Goal: Information Seeking & Learning: Learn about a topic

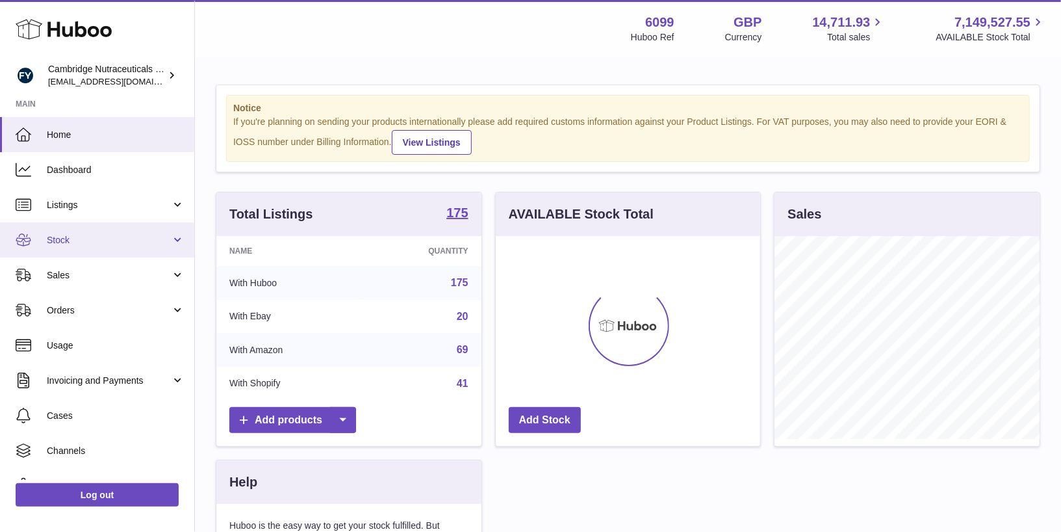
scroll to position [202, 265]
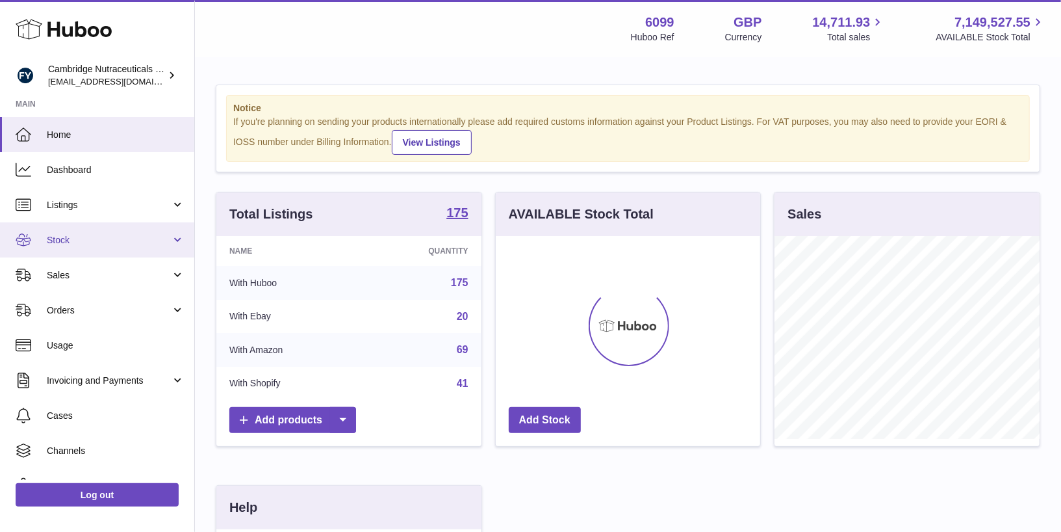
click at [64, 246] on span "Stock" at bounding box center [109, 240] width 124 height 12
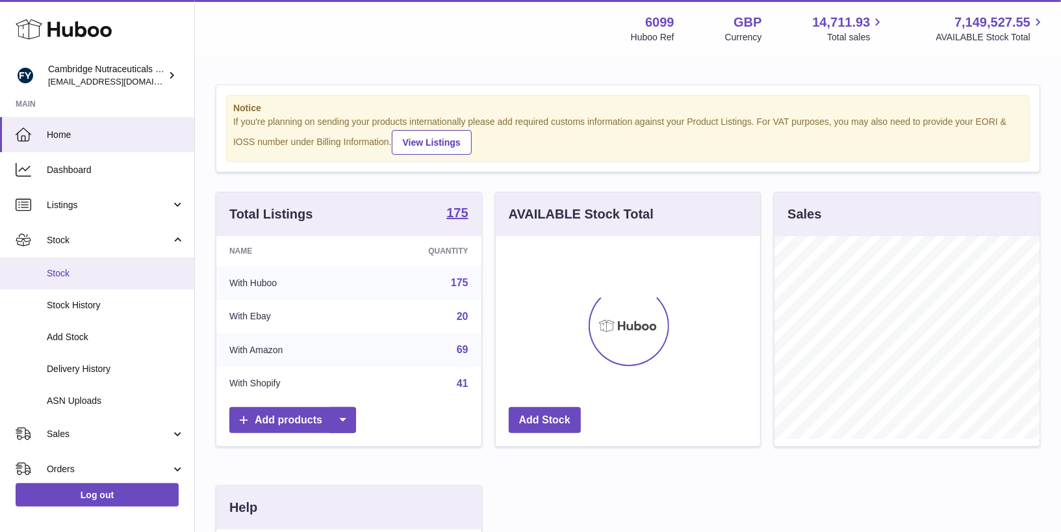
click at [66, 269] on span "Stock" at bounding box center [116, 273] width 138 height 12
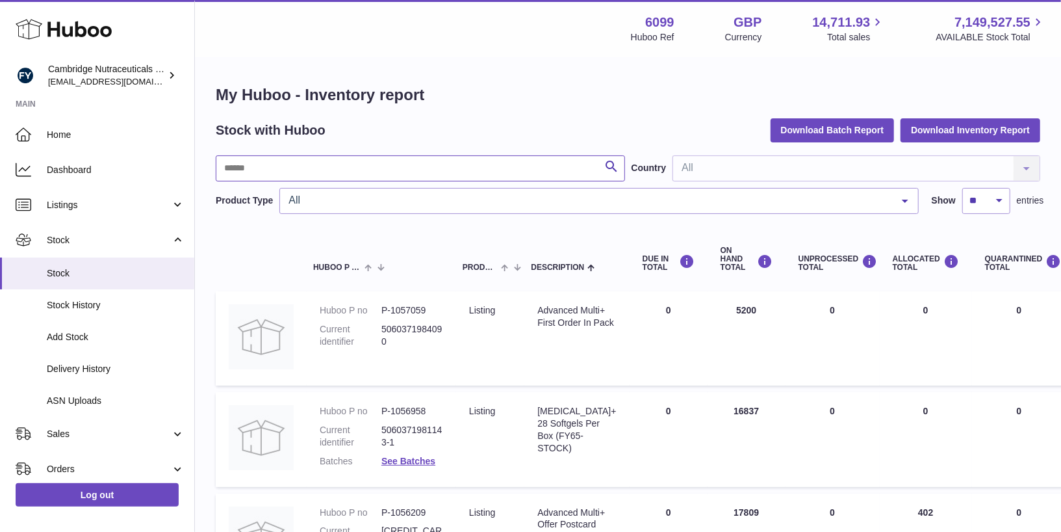
click at [270, 171] on input "text" at bounding box center [421, 168] width 410 height 26
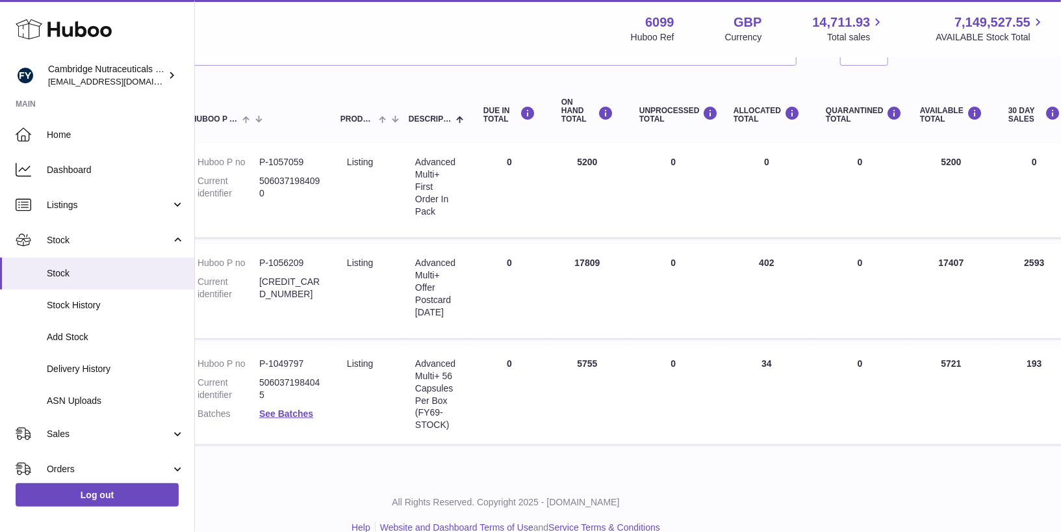
scroll to position [148, 107]
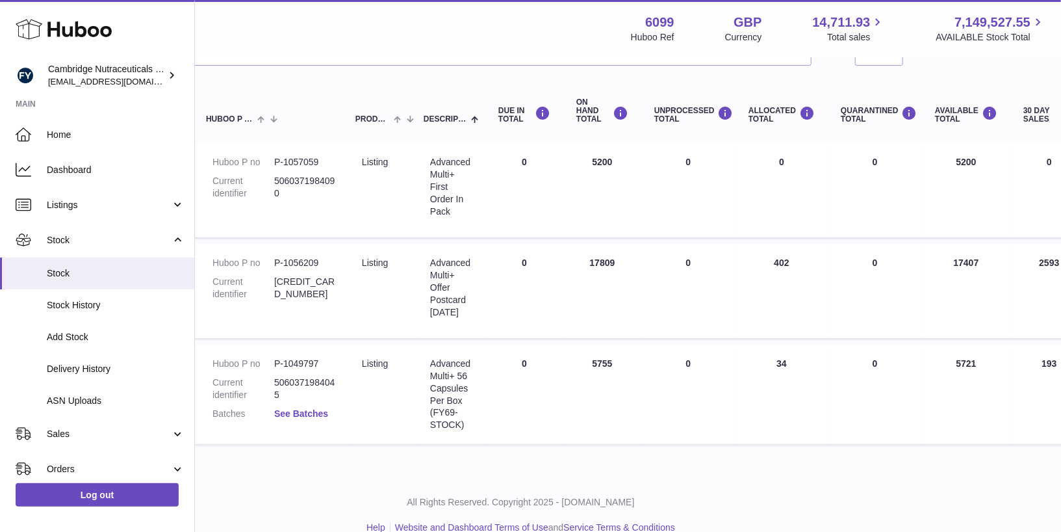
click at [317, 413] on link "See Batches" at bounding box center [301, 413] width 54 height 10
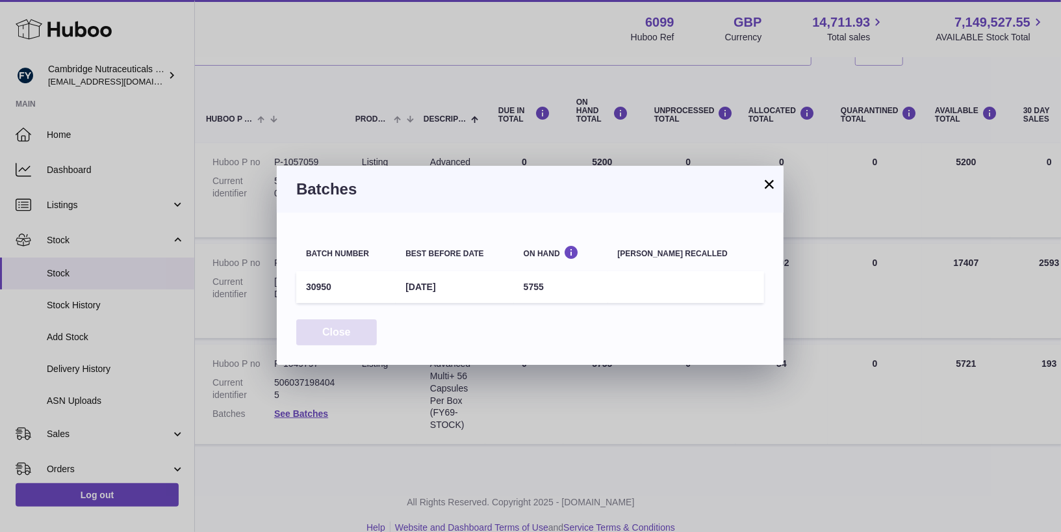
click at [337, 324] on button "Close" at bounding box center [336, 332] width 81 height 27
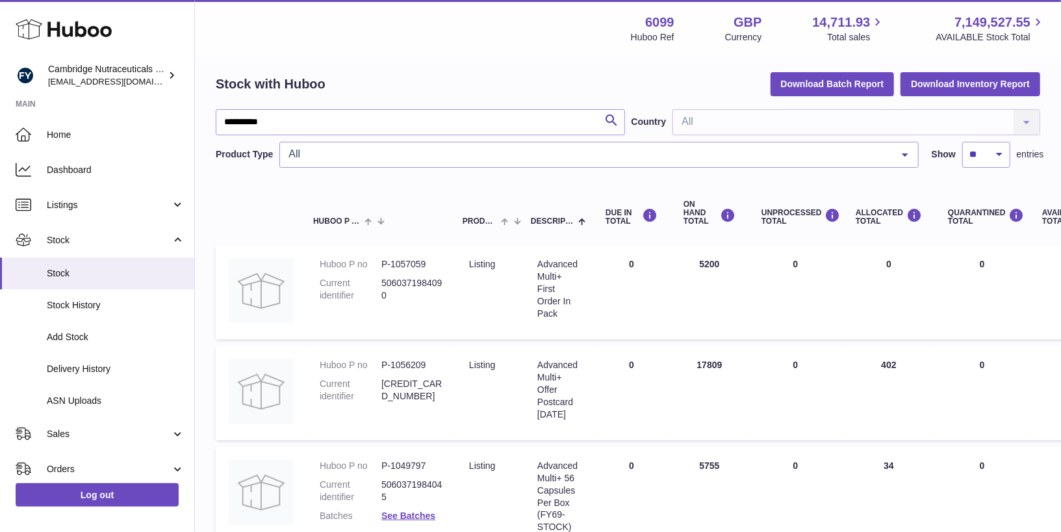
scroll to position [0, 0]
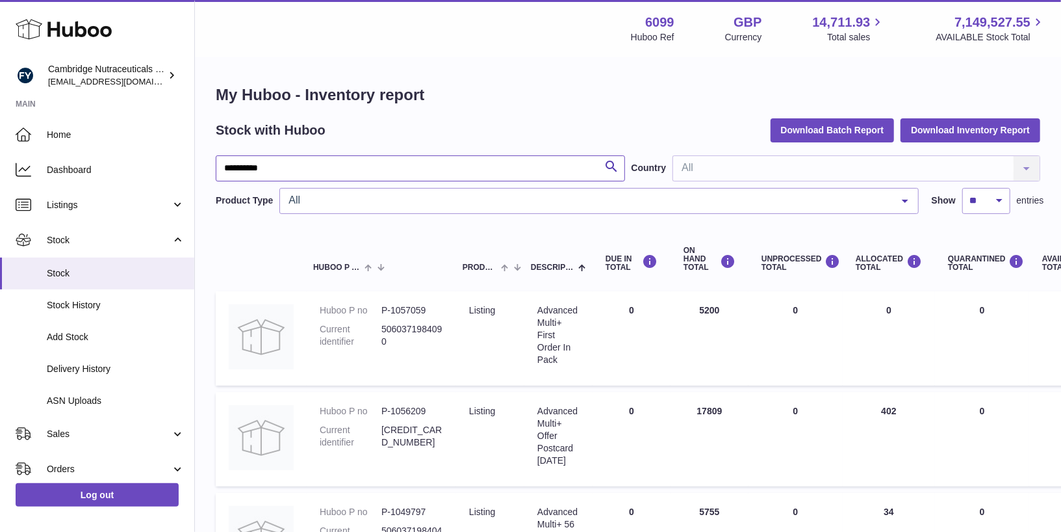
click at [379, 166] on input "**********" at bounding box center [421, 168] width 410 height 26
type input "*"
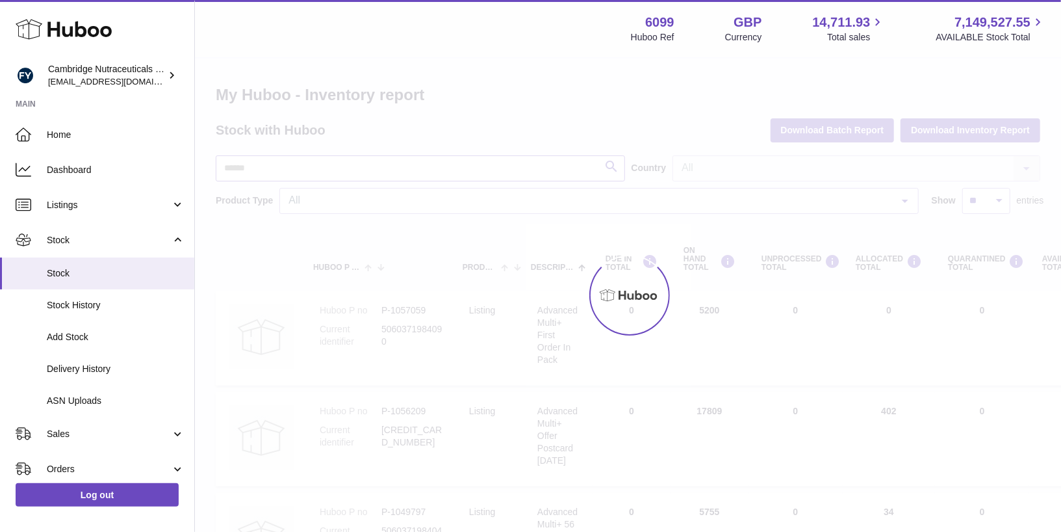
type input "*"
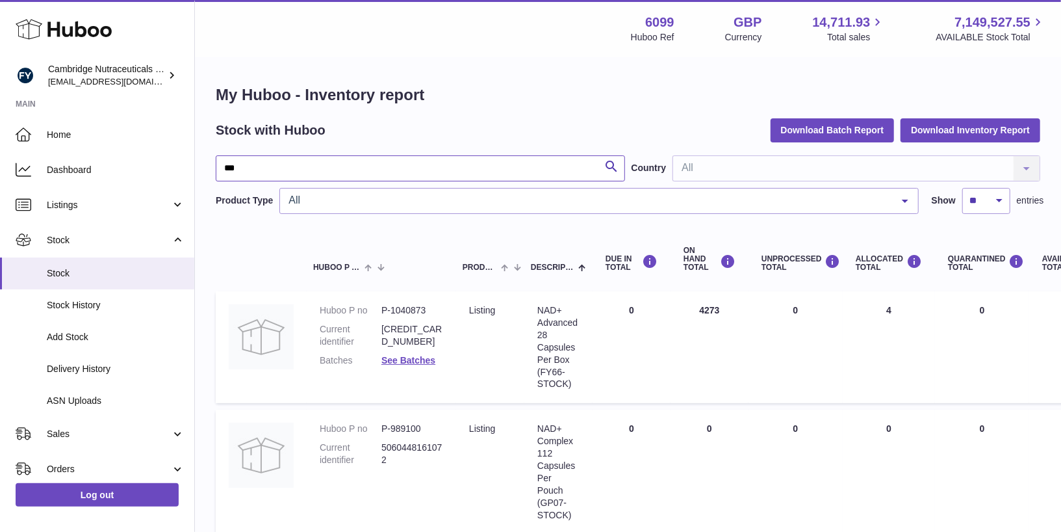
click at [408, 165] on input "***" at bounding box center [421, 168] width 410 height 26
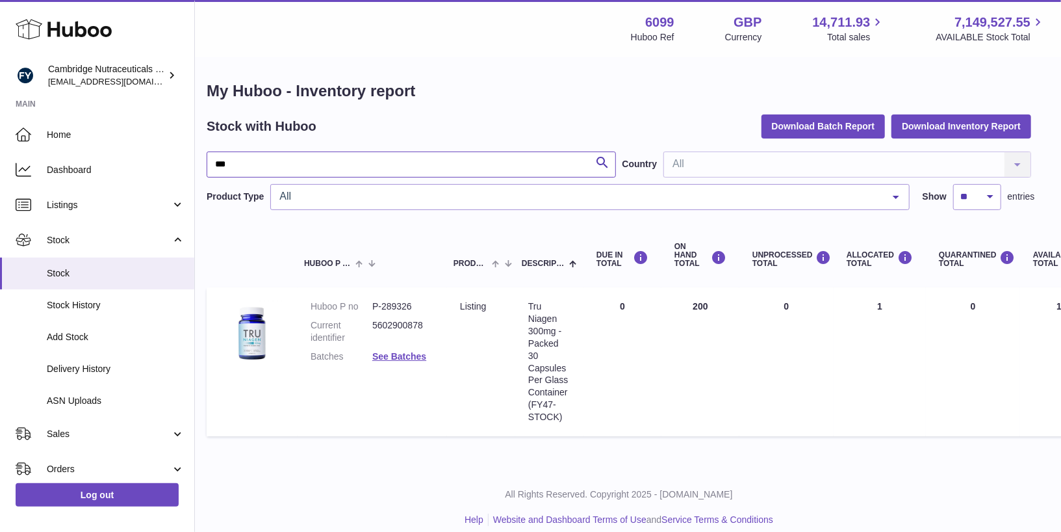
scroll to position [4, 0]
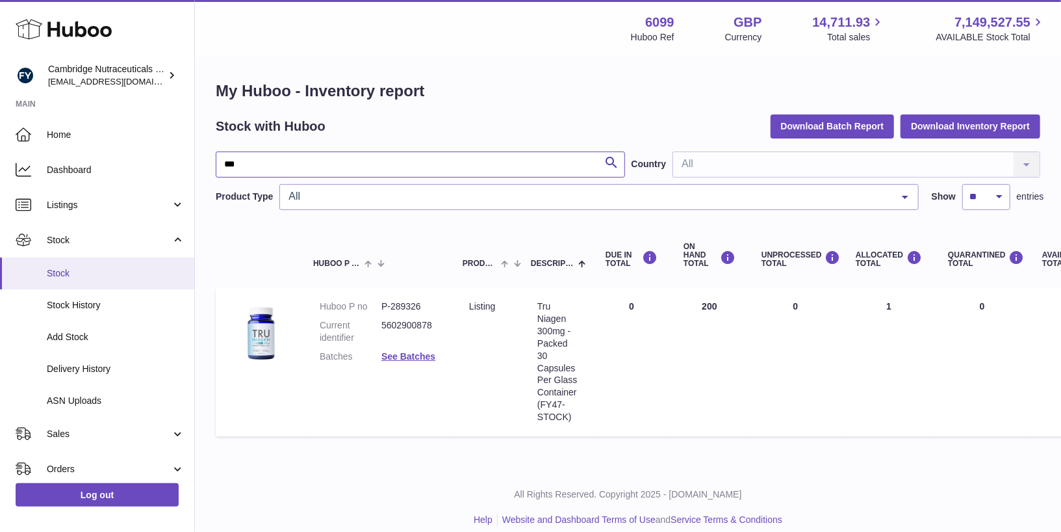
type input "***"
click at [45, 279] on link "Stock" at bounding box center [97, 273] width 194 height 32
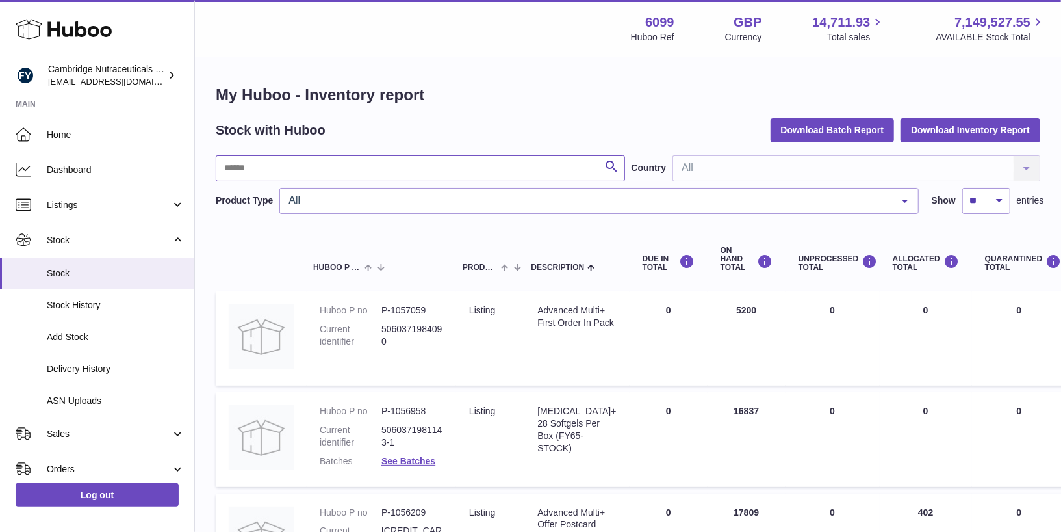
click at [277, 169] on input "text" at bounding box center [421, 168] width 410 height 26
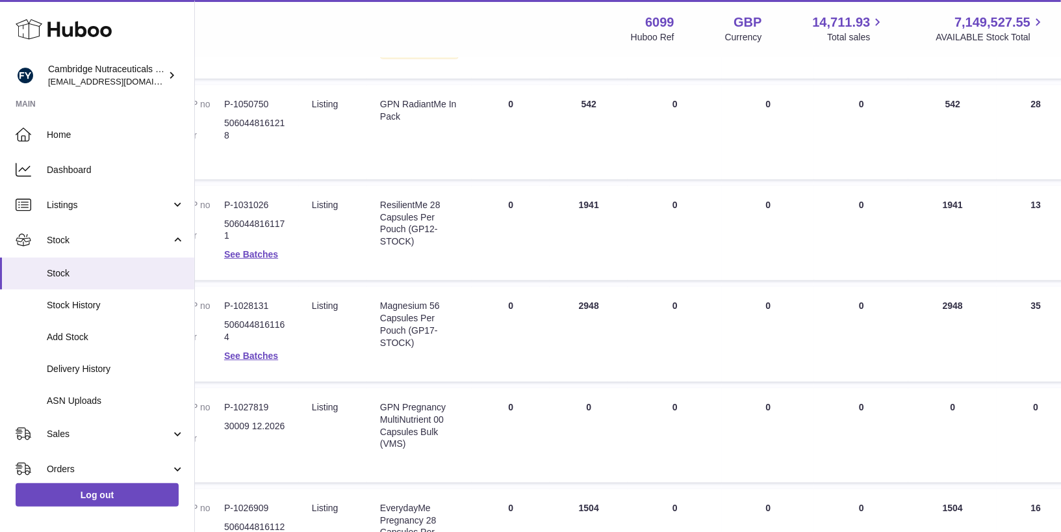
scroll to position [486, 117]
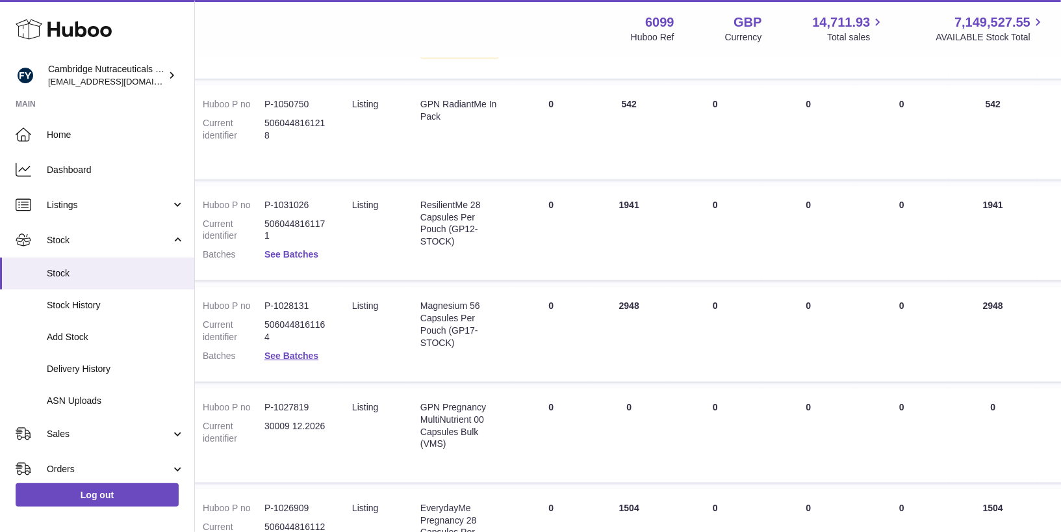
type input "**"
click at [289, 259] on link "See Batches" at bounding box center [292, 254] width 54 height 10
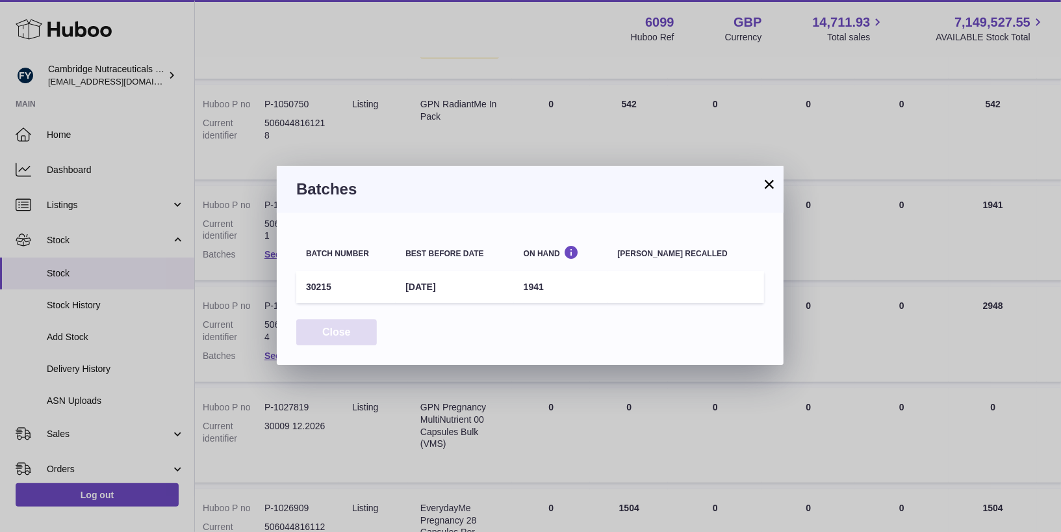
click at [331, 338] on button "Close" at bounding box center [336, 332] width 81 height 27
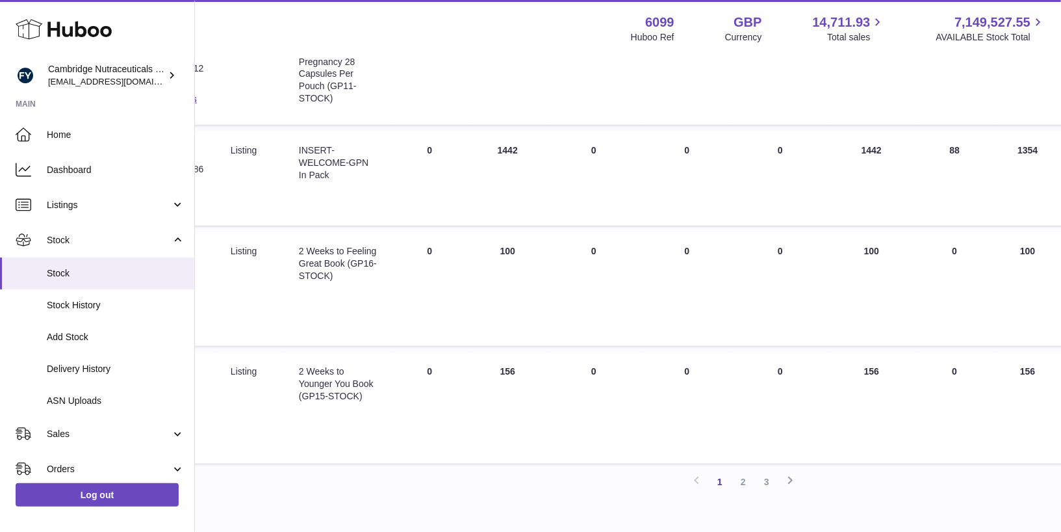
scroll to position [949, 239]
click at [747, 485] on link "2" at bounding box center [743, 476] width 23 height 23
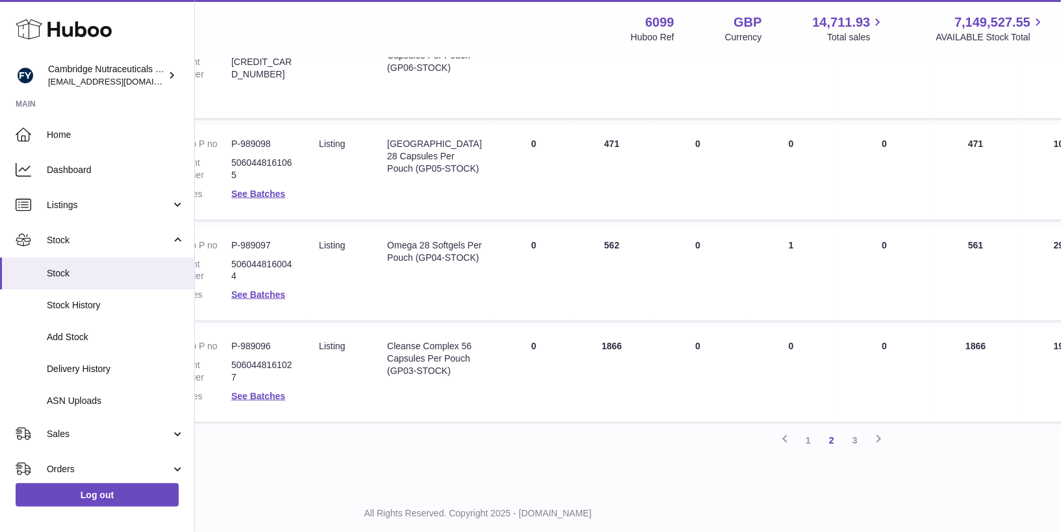
scroll to position [874, 150]
click at [856, 446] on link "3" at bounding box center [855, 438] width 23 height 23
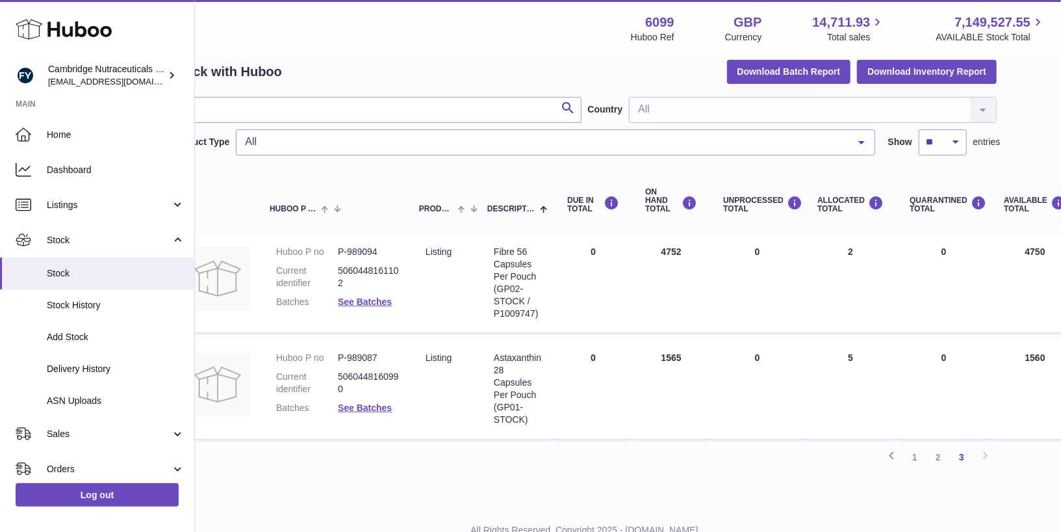
scroll to position [55, 44]
